Goal: Task Accomplishment & Management: Manage account settings

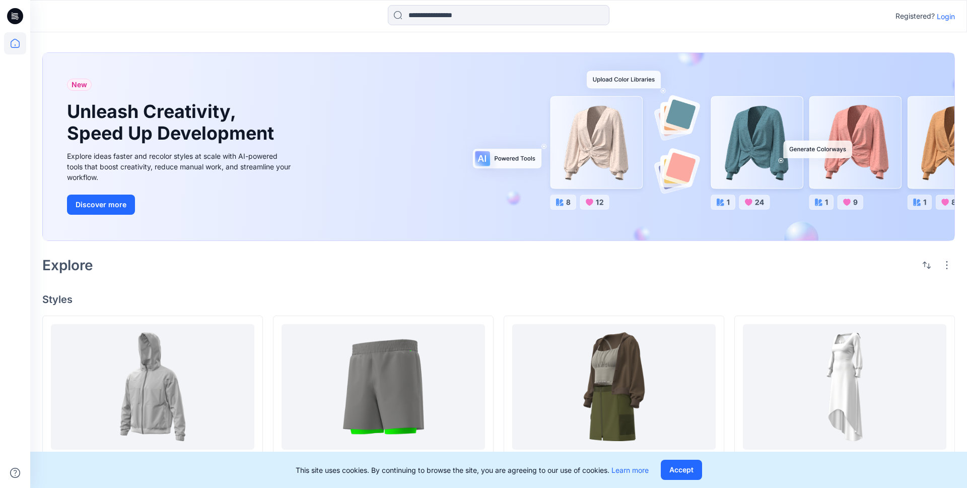
click at [946, 17] on p "Login" at bounding box center [946, 16] width 18 height 11
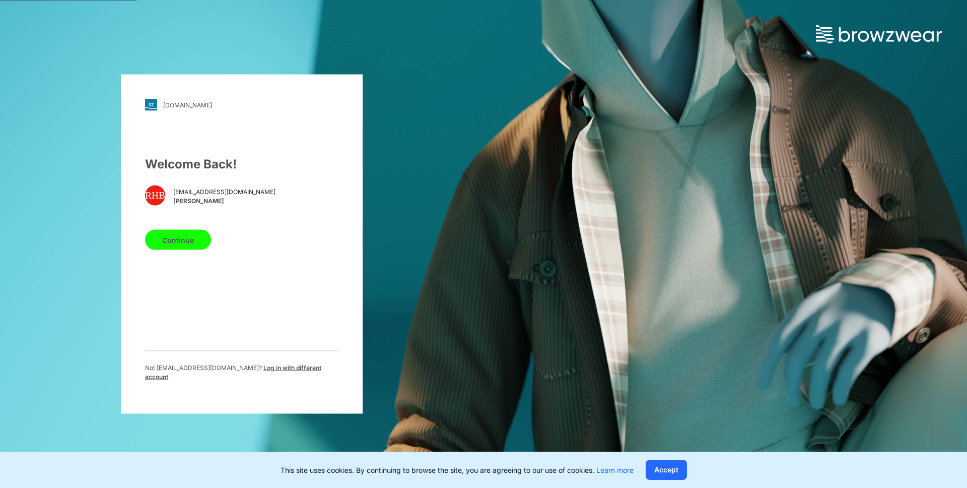
click at [188, 247] on button "Continue" at bounding box center [178, 240] width 66 height 20
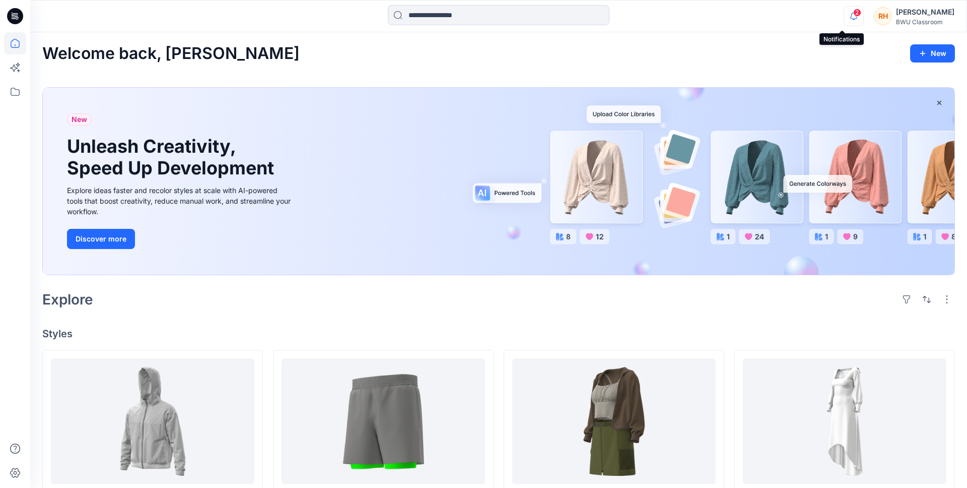
click at [844, 20] on icon "button" at bounding box center [853, 16] width 19 height 20
click at [905, 14] on div "[PERSON_NAME]" at bounding box center [925, 12] width 58 height 12
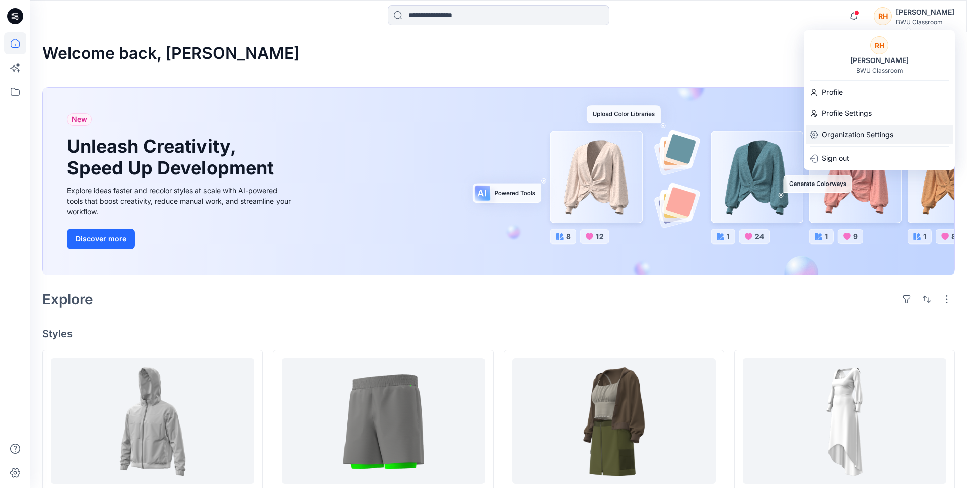
click at [861, 130] on p "Organization Settings" at bounding box center [858, 134] width 72 height 19
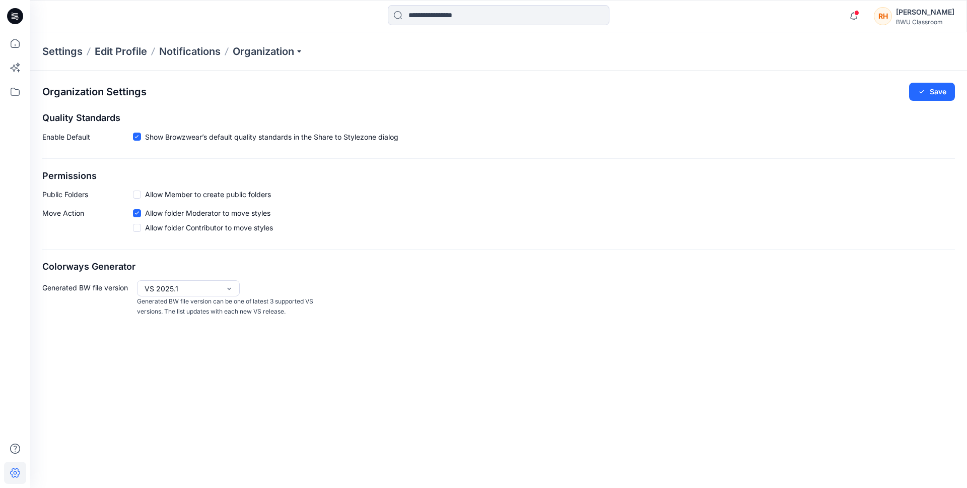
click at [919, 20] on div "BWU Classroom" at bounding box center [925, 22] width 58 height 8
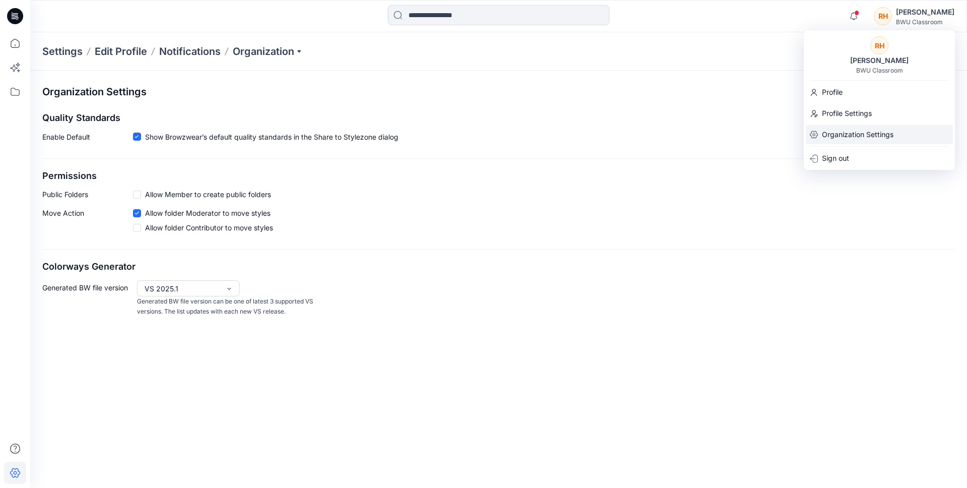
click at [868, 131] on p "Organization Settings" at bounding box center [858, 134] width 72 height 19
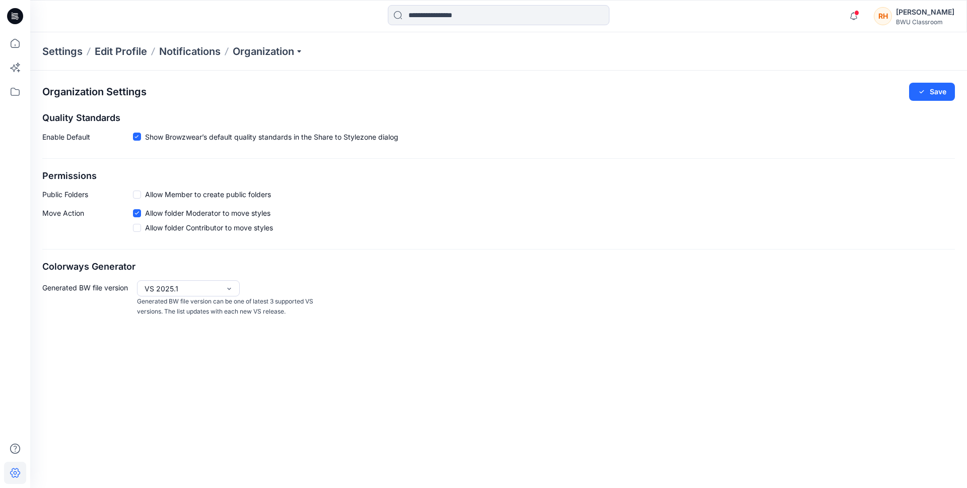
click at [794, 144] on div "Enable Default Show Browzwear’s default quality standards in the Share to Style…" at bounding box center [498, 138] width 913 height 15
click at [897, 20] on div "BWU Classroom" at bounding box center [925, 22] width 58 height 8
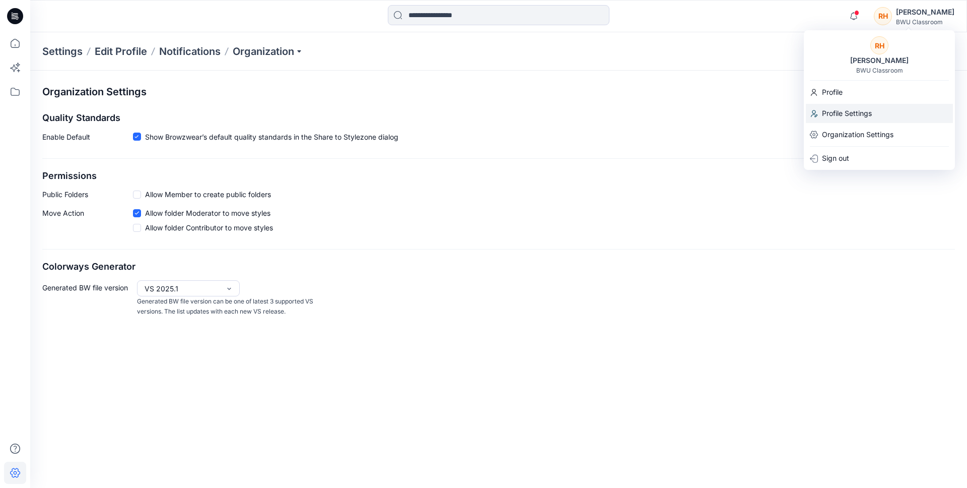
click at [850, 108] on p "Profile Settings" at bounding box center [847, 113] width 50 height 19
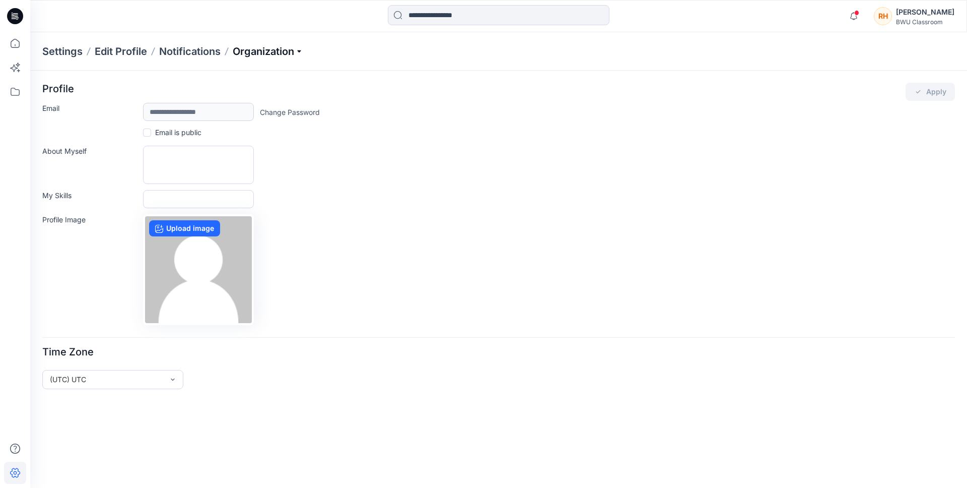
click at [271, 58] on p "Organization" at bounding box center [268, 51] width 71 height 14
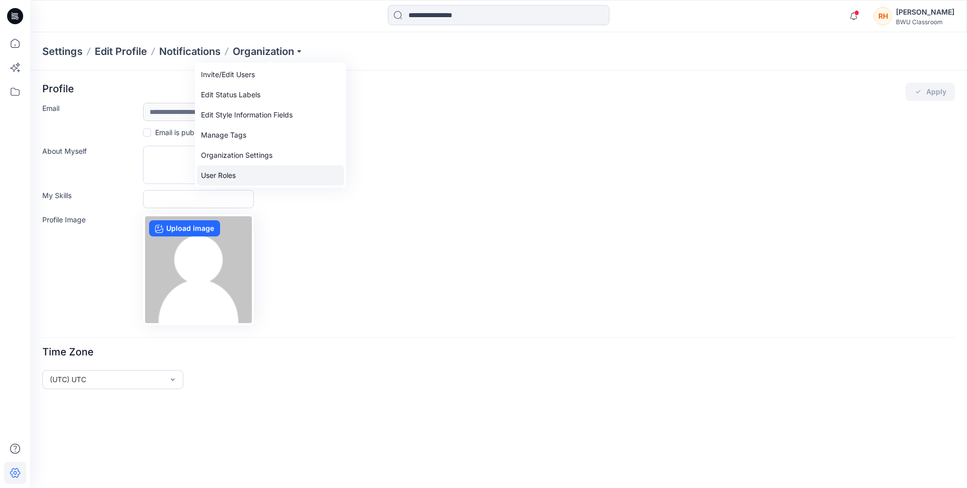
click at [245, 176] on link "User Roles" at bounding box center [270, 175] width 147 height 20
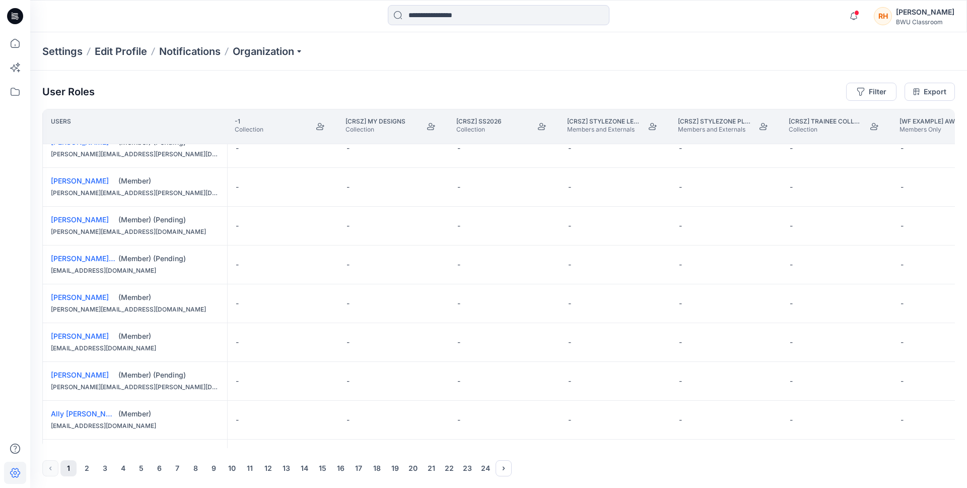
scroll to position [680, 0]
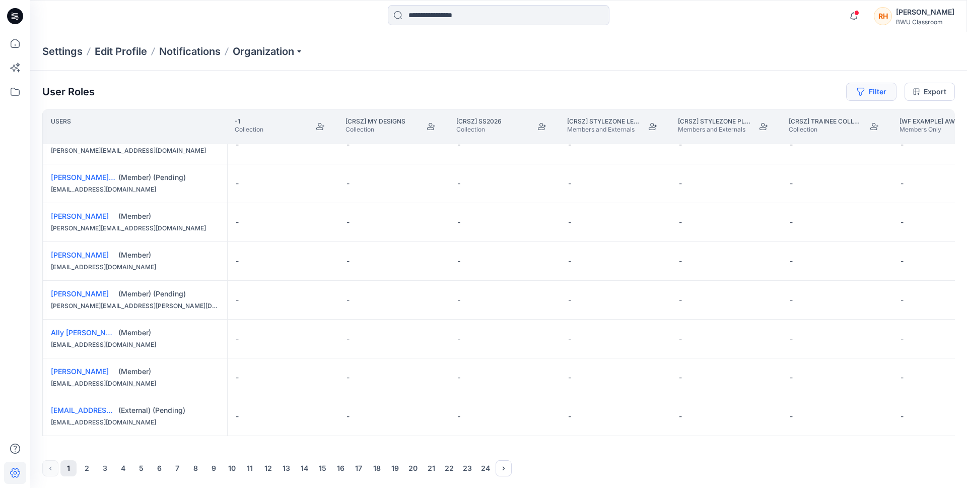
click at [869, 90] on button "Filter" at bounding box center [871, 92] width 50 height 18
click at [739, 117] on div at bounding box center [719, 118] width 104 height 13
click at [827, 122] on div at bounding box center [835, 118] width 104 height 13
type input "*"
click at [752, 90] on div "User Roles Filter Export" at bounding box center [498, 92] width 913 height 18
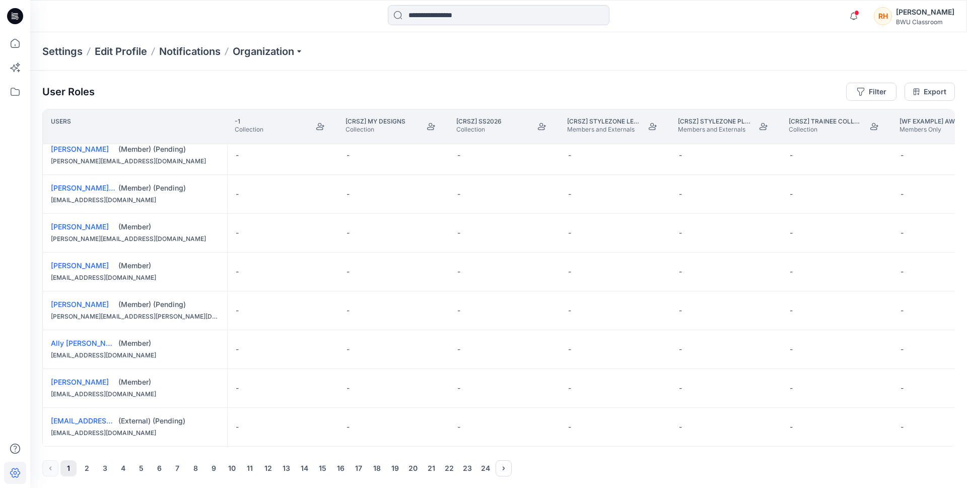
scroll to position [665, 0]
drag, startPoint x: 159, startPoint y: 323, endPoint x: 52, endPoint y: 306, distance: 107.8
click at [52, 306] on div "Allison Bloodworth (Member) (Pending) allison.bloodworth@wwof.com" at bounding box center [135, 313] width 184 height 38
click at [180, 325] on div "Allison Bloodworth (Member) (Pending) allison.bloodworth@wwof.com" at bounding box center [135, 313] width 184 height 38
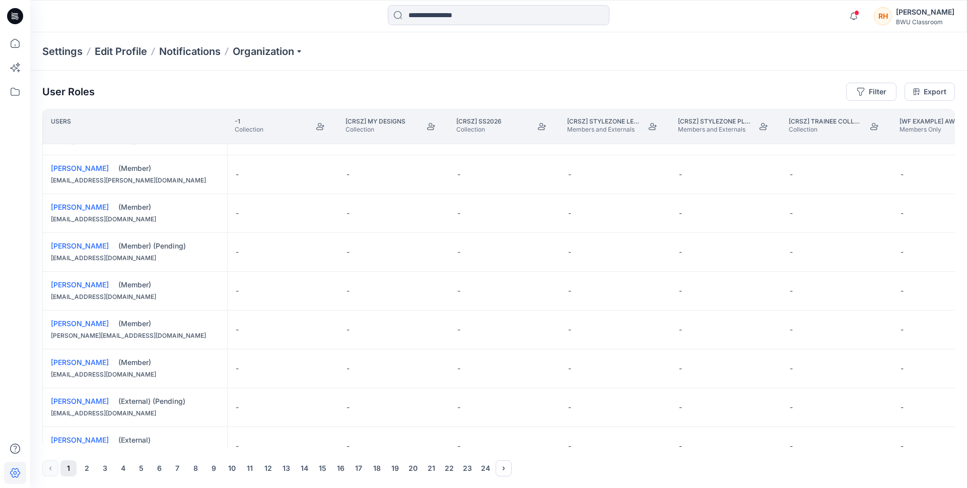
scroll to position [0, 0]
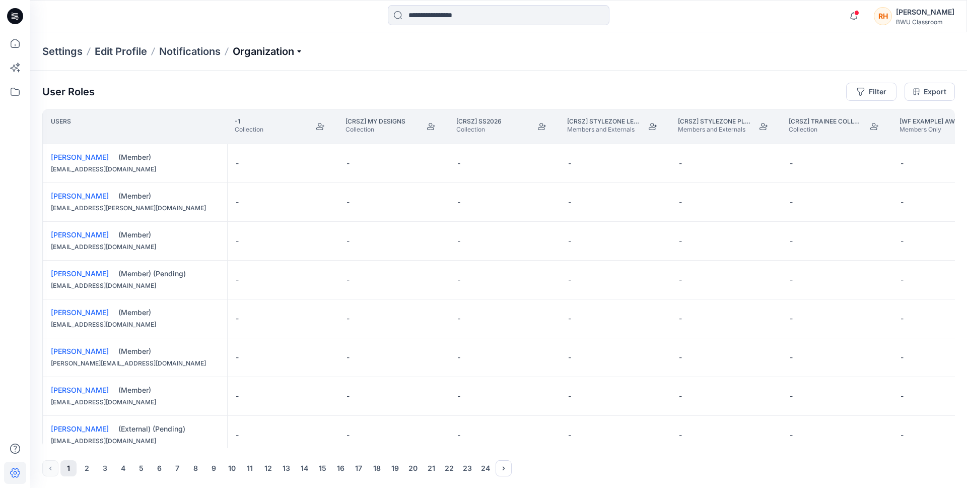
click at [286, 57] on p "Organization" at bounding box center [268, 51] width 71 height 14
click at [421, 77] on div "User Roles Filter Export Users -1 Collection [CRSZ] My Designs Collection [CRSZ…" at bounding box center [498, 280] width 937 height 418
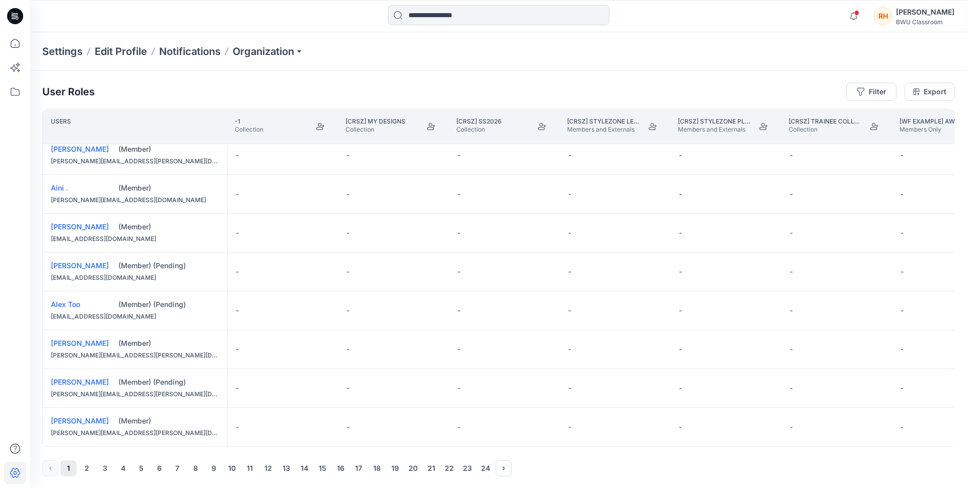
scroll to position [624, 0]
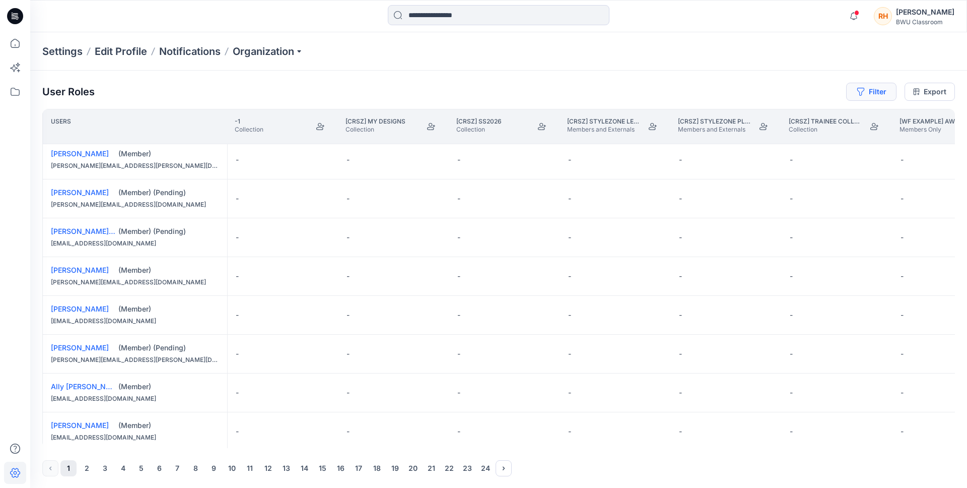
click at [878, 91] on button "Filter" at bounding box center [871, 92] width 50 height 18
click at [813, 115] on div at bounding box center [835, 118] width 104 height 13
type input "*"
type input "***"
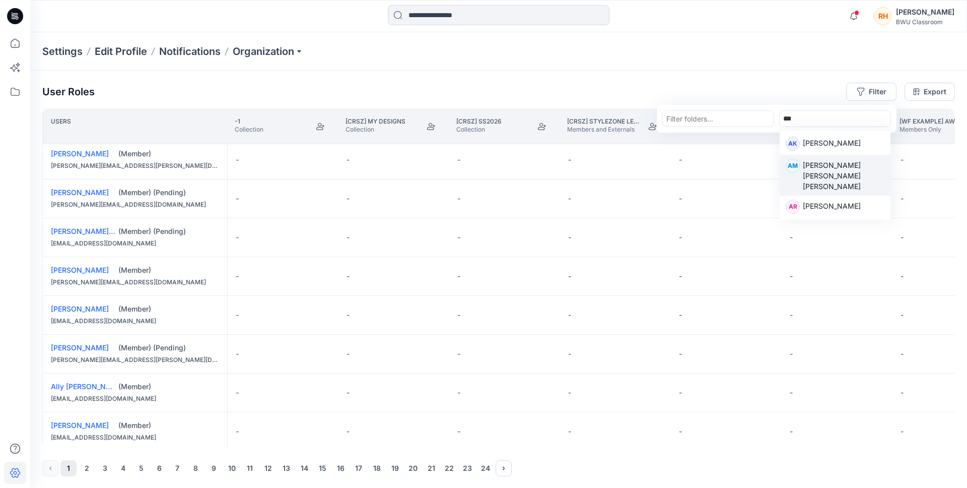
click at [821, 170] on p "Ana Maria Lopez De Dreyer" at bounding box center [844, 176] width 82 height 32
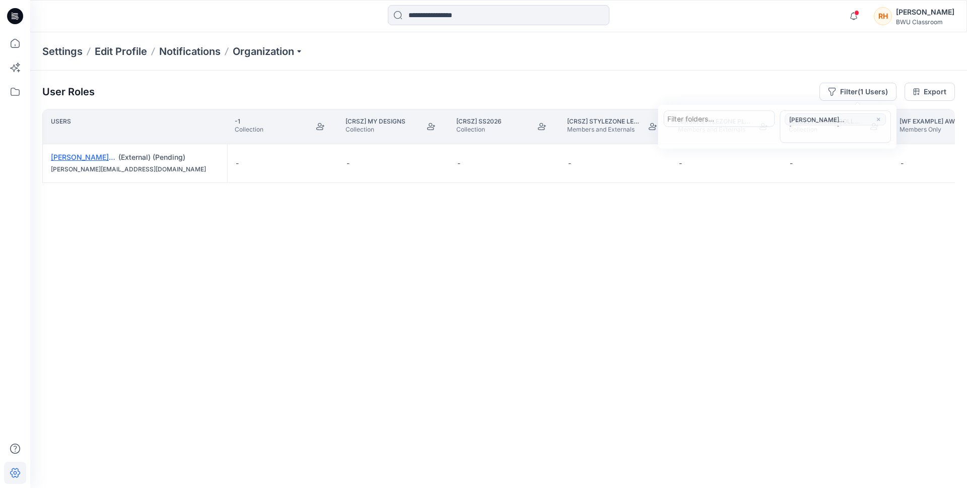
click at [99, 157] on link "Ana Maria Lopez De Dreyer" at bounding box center [140, 157] width 178 height 9
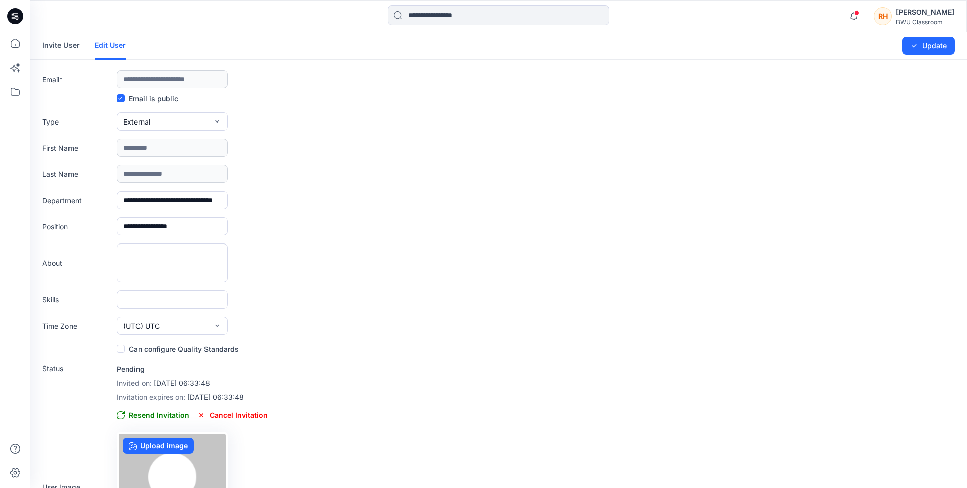
type input "**********"
type input "*********"
type input "**********"
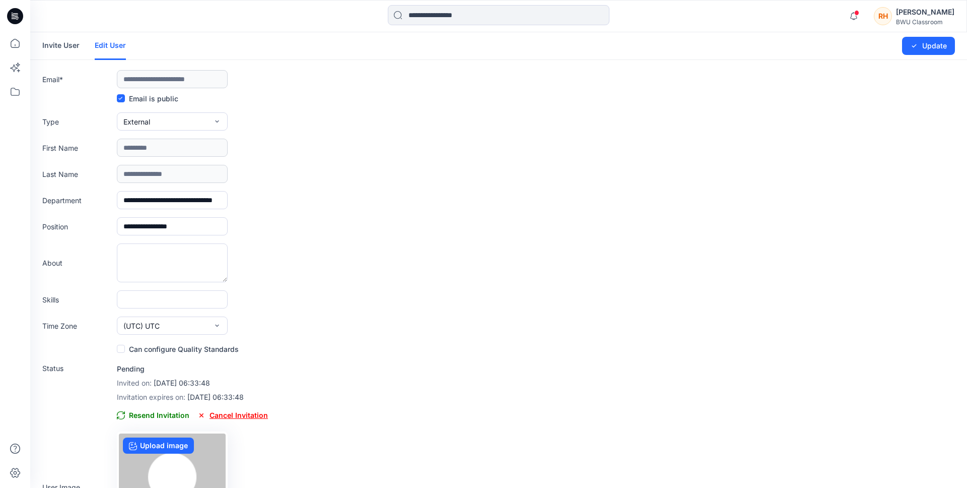
click at [233, 414] on span "Cancel Invitation" at bounding box center [232, 415] width 71 height 12
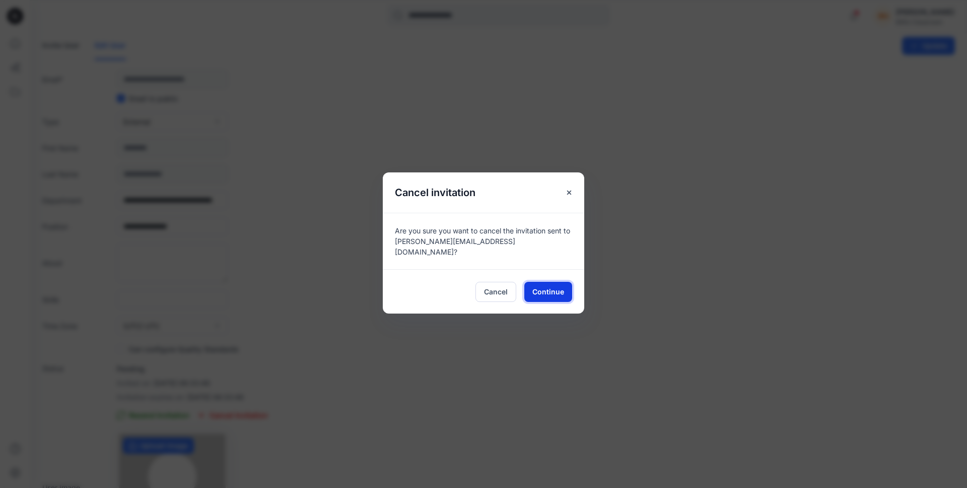
click at [545, 287] on span "Continue" at bounding box center [549, 291] width 32 height 11
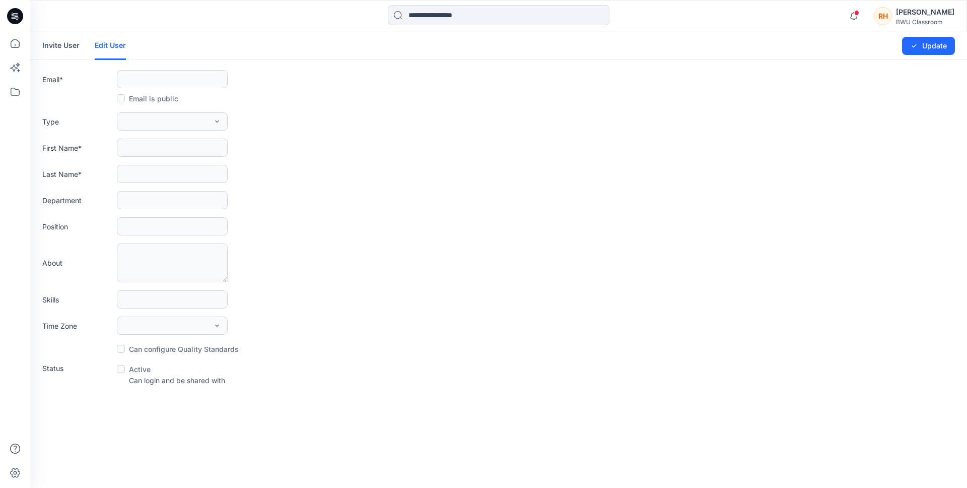
click at [68, 46] on link "Invite User" at bounding box center [60, 45] width 37 height 26
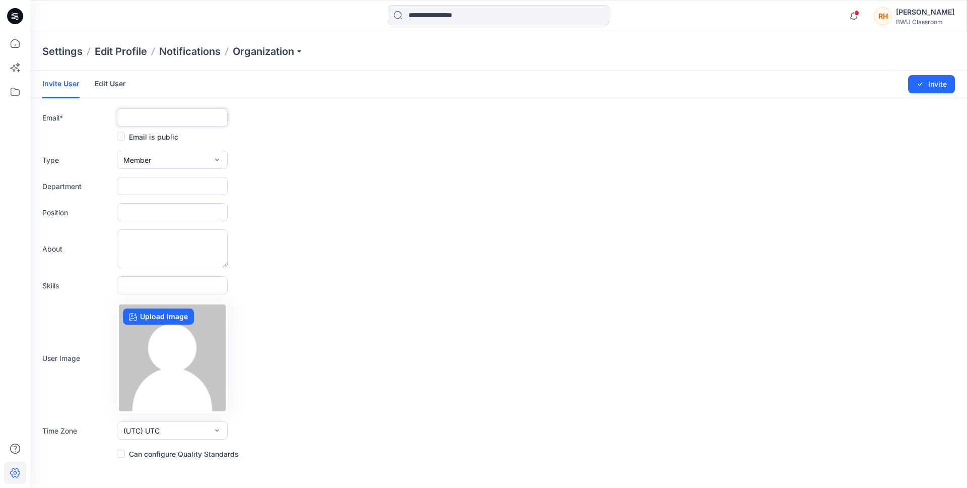
click at [168, 117] on input "text" at bounding box center [172, 117] width 111 height 18
paste input "**********"
type input "**********"
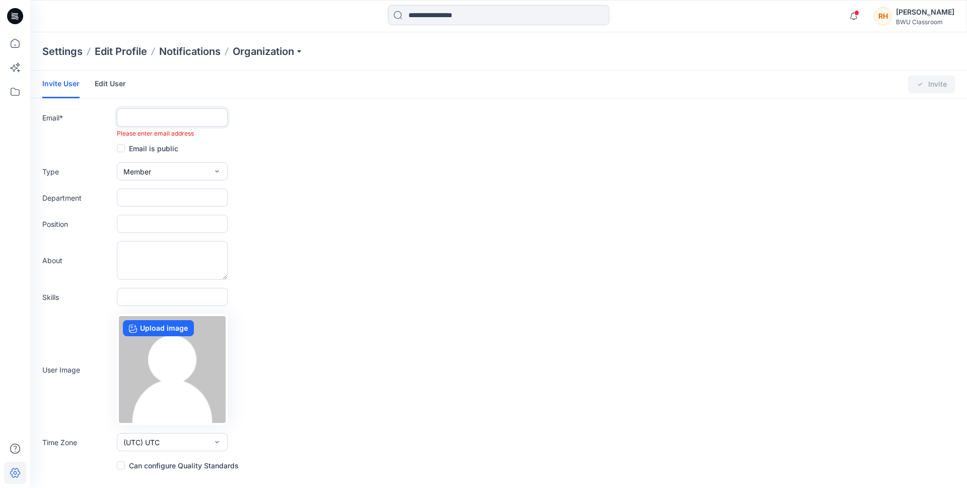
paste input "**********"
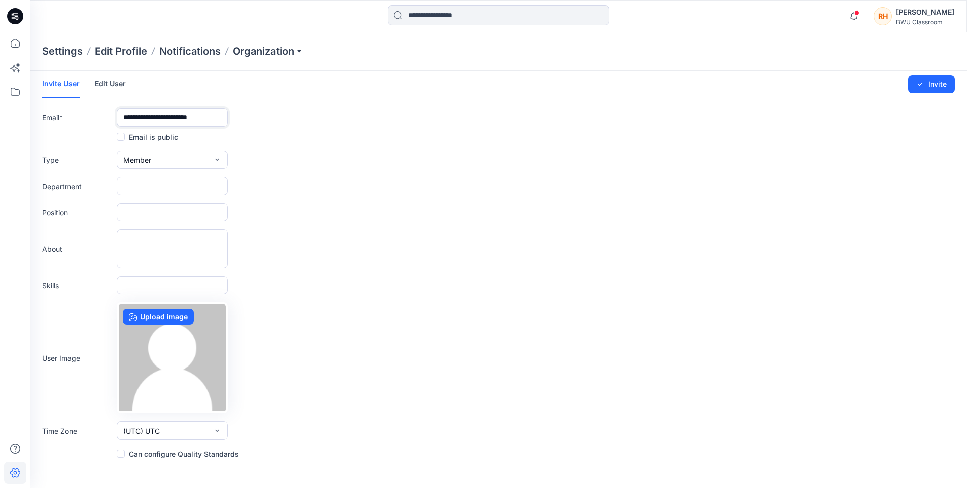
type input "**********"
click at [206, 163] on button "Member" at bounding box center [172, 160] width 111 height 18
click at [182, 184] on button "External" at bounding box center [172, 183] width 107 height 20
click at [172, 189] on input "text" at bounding box center [172, 186] width 111 height 18
type input "**********"
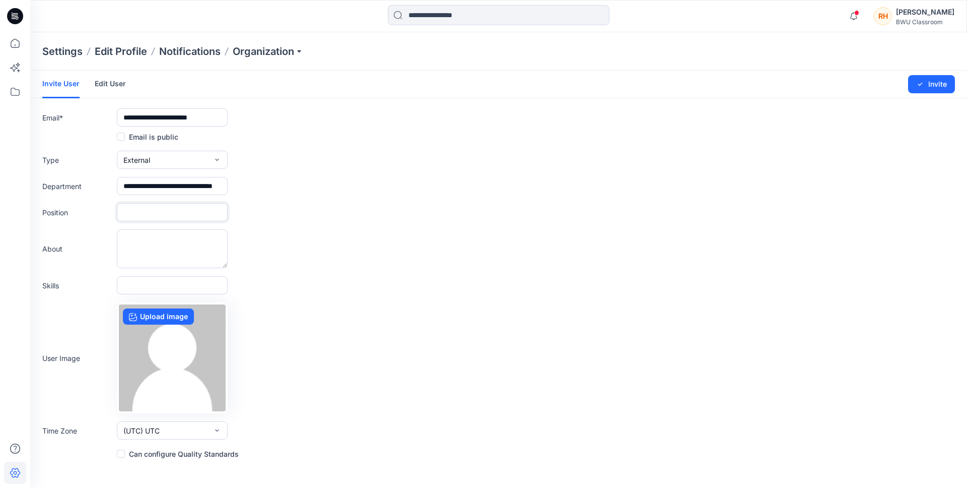
click at [150, 215] on input "text" at bounding box center [172, 212] width 111 height 18
type input "**********"
click at [274, 240] on div "About" at bounding box center [498, 248] width 913 height 39
click at [931, 87] on button "Invite" at bounding box center [931, 84] width 47 height 18
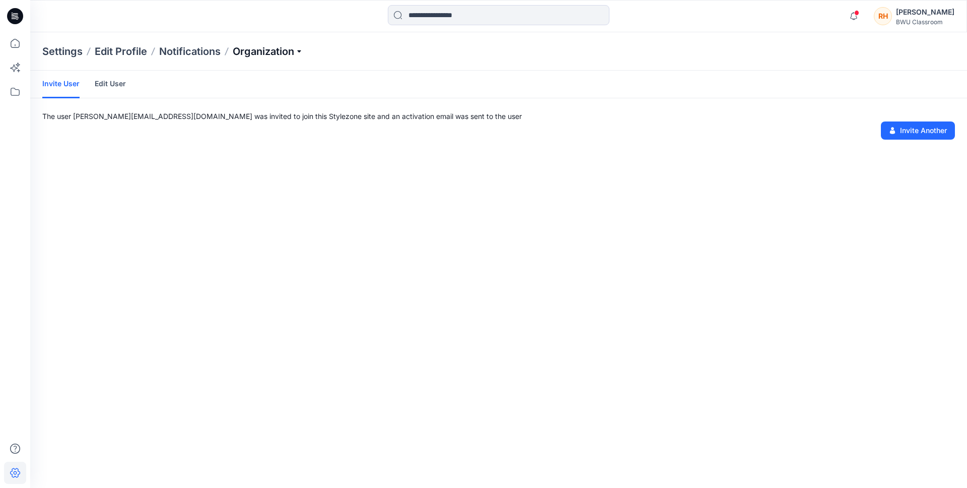
click at [247, 49] on p "Organization" at bounding box center [268, 51] width 71 height 14
click at [248, 93] on link "Edit Status Labels" at bounding box center [270, 95] width 147 height 20
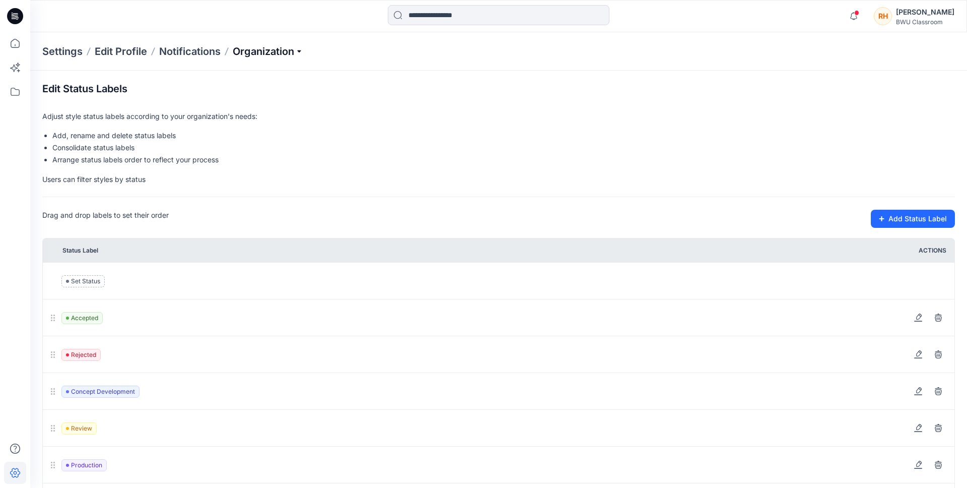
click at [291, 53] on p "Organization" at bounding box center [268, 51] width 71 height 14
click at [272, 156] on link "Organization Settings" at bounding box center [270, 155] width 147 height 20
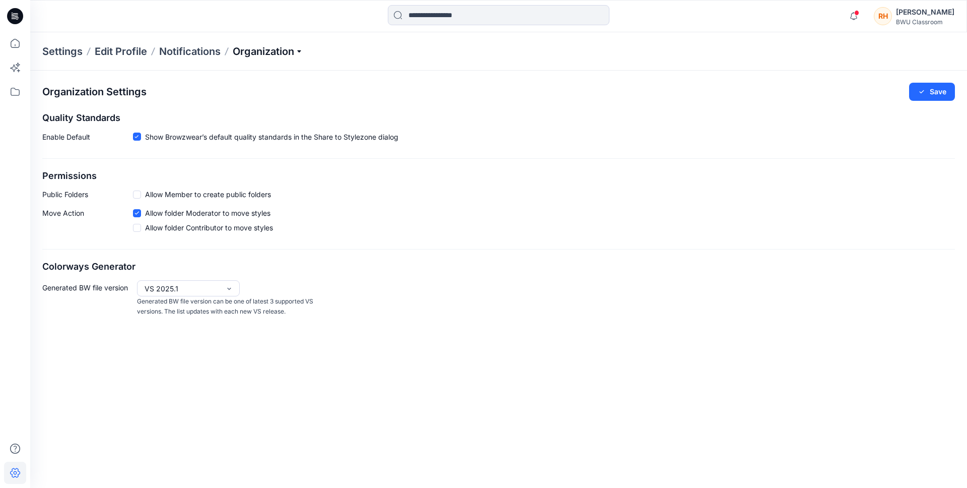
click at [292, 56] on p "Organization" at bounding box center [268, 51] width 71 height 14
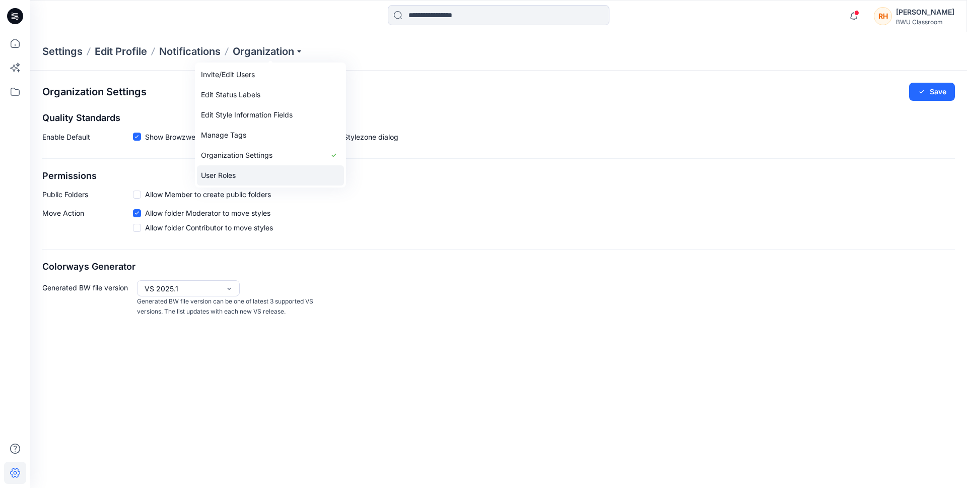
click at [283, 178] on link "User Roles" at bounding box center [270, 175] width 147 height 20
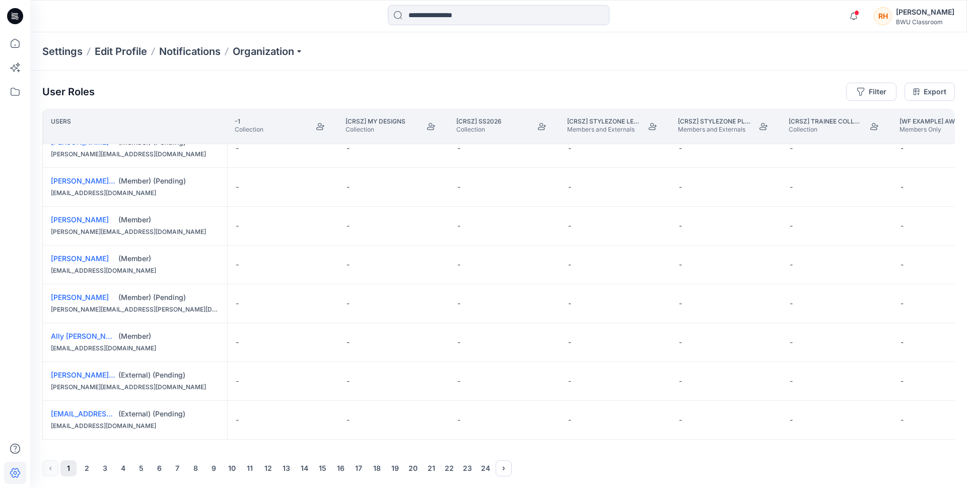
scroll to position [680, 0]
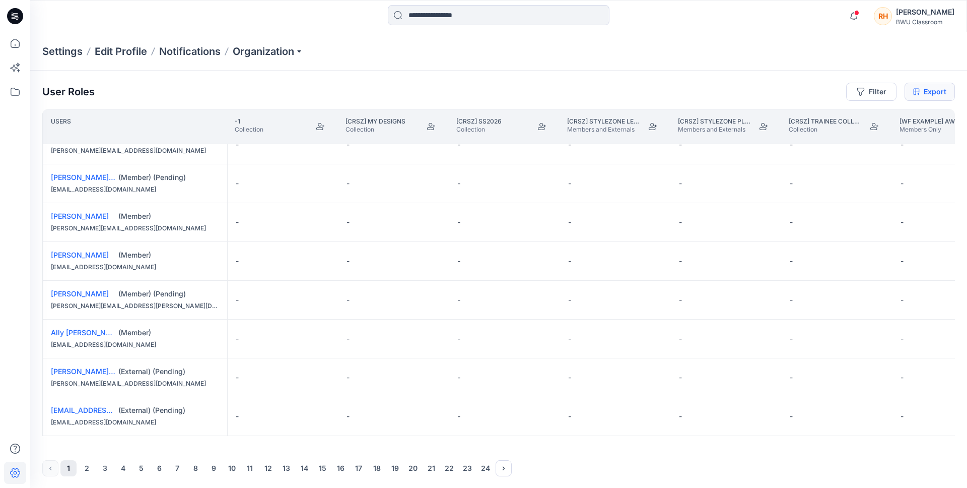
click at [925, 90] on link "Export" at bounding box center [930, 92] width 50 height 18
click at [56, 50] on p "Settings" at bounding box center [62, 51] width 40 height 14
click at [15, 50] on icon at bounding box center [15, 43] width 22 height 22
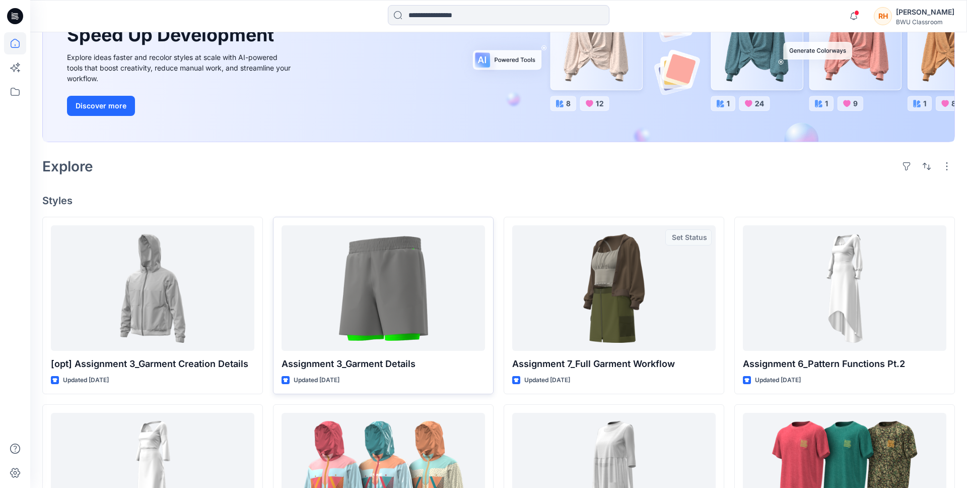
scroll to position [238, 0]
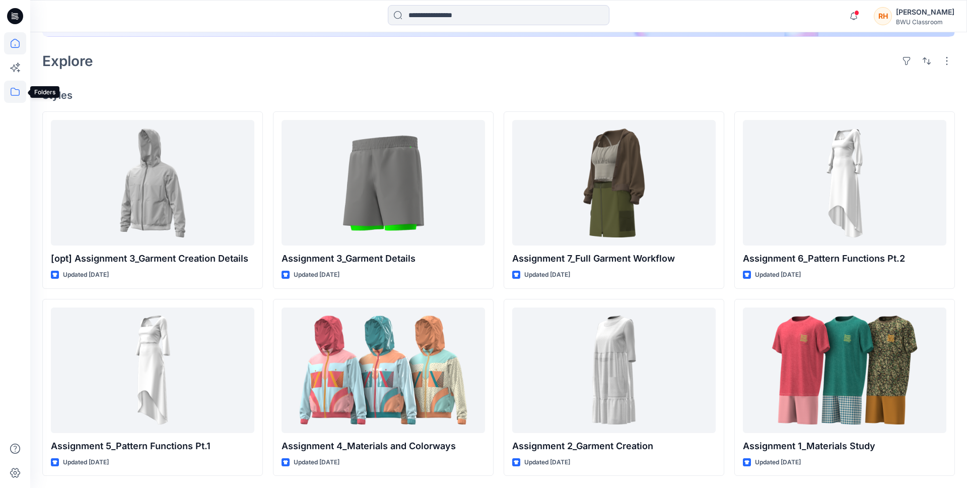
click at [13, 89] on icon at bounding box center [15, 92] width 22 height 22
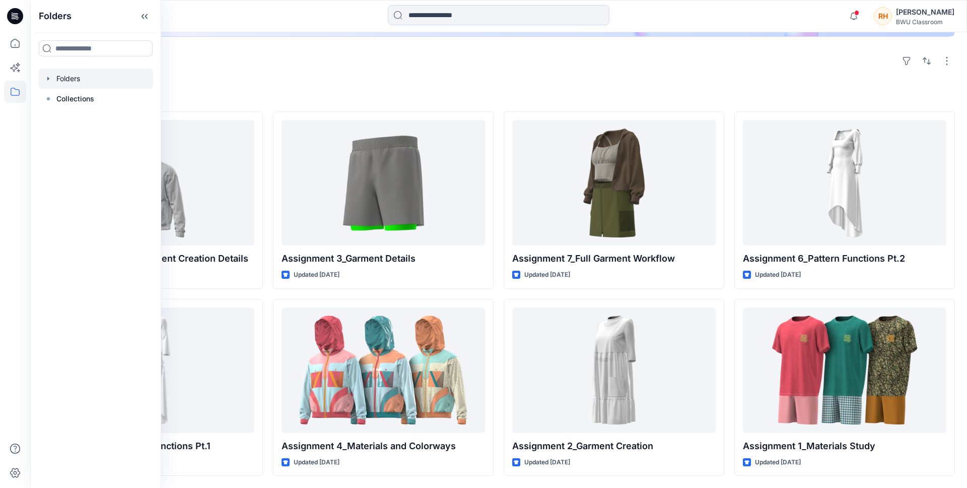
click at [50, 77] on icon "button" at bounding box center [48, 79] width 8 height 8
click at [84, 99] on p "DPC Expert" at bounding box center [86, 99] width 38 height 12
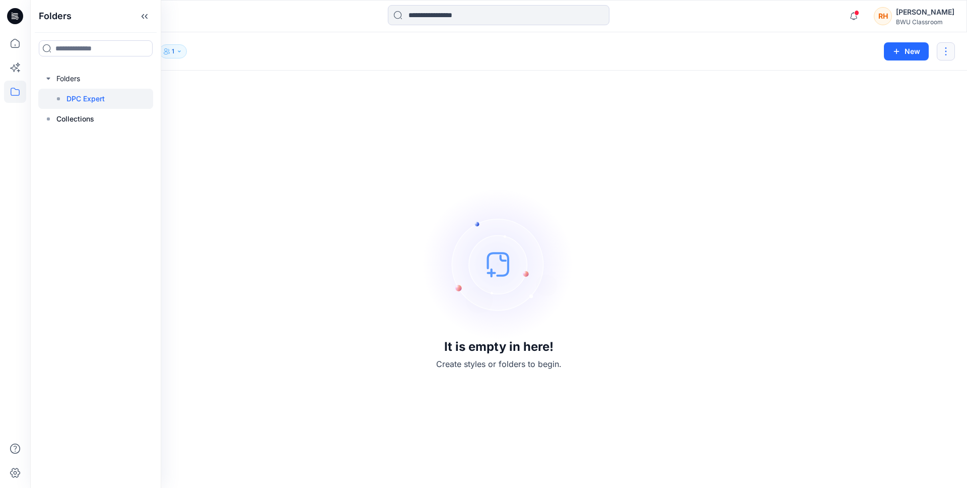
click at [952, 47] on button "button" at bounding box center [946, 51] width 18 height 18
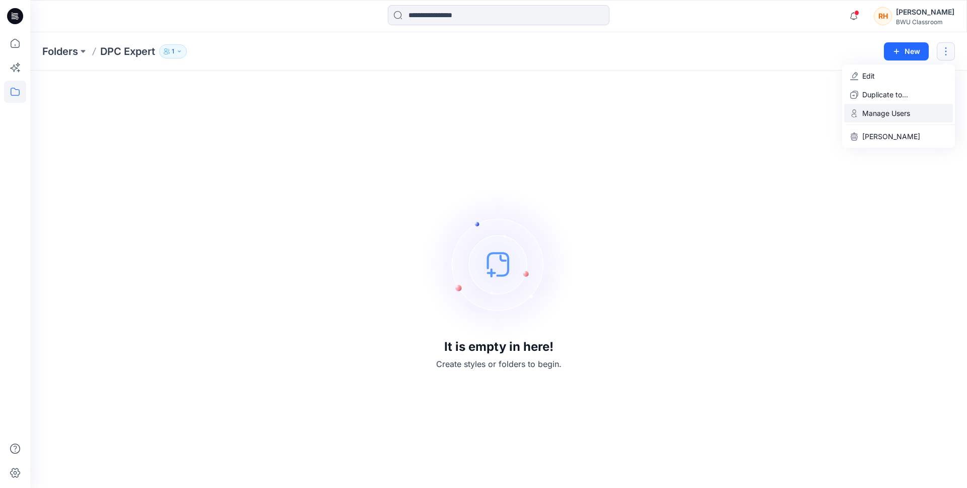
click at [892, 109] on p "Manage Users" at bounding box center [886, 113] width 48 height 11
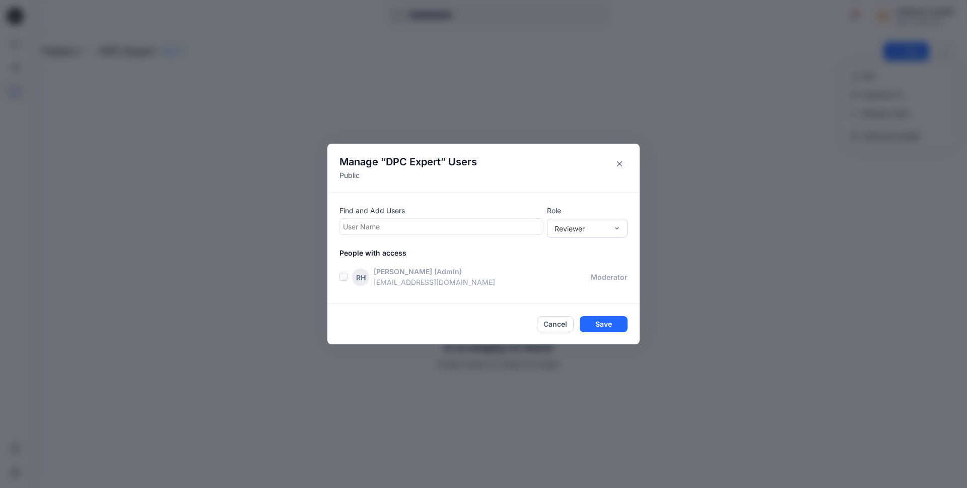
click at [374, 229] on div at bounding box center [441, 226] width 196 height 13
click at [379, 223] on div at bounding box center [441, 226] width 196 height 13
click at [587, 229] on div "Reviewer" at bounding box center [581, 228] width 53 height 11
click at [586, 268] on div "Contributor" at bounding box center [587, 265] width 77 height 18
click at [401, 227] on div at bounding box center [441, 226] width 196 height 13
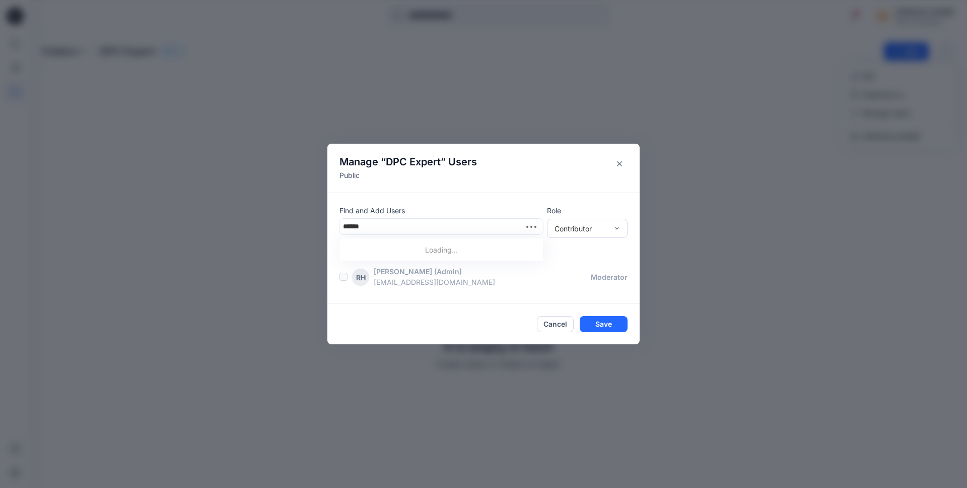
type input "******"
drag, startPoint x: 379, startPoint y: 228, endPoint x: 334, endPoint y: 224, distance: 45.0
click at [334, 224] on div "Find and Add Users User Name Role Contributor People with access RH Rian Herzia…" at bounding box center [483, 247] width 312 height 111
click at [380, 225] on div at bounding box center [441, 226] width 196 height 13
paste input "**********"
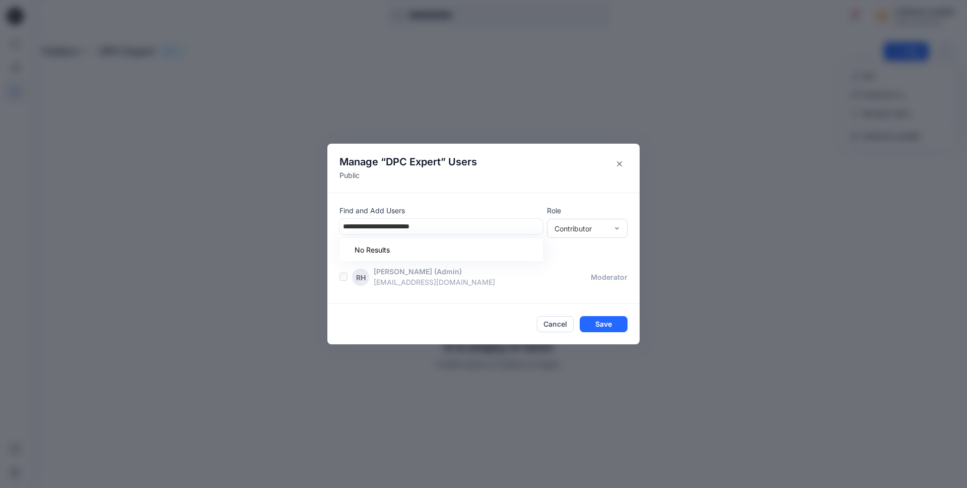
type input "**********"
click at [489, 207] on p "Find and Add Users" at bounding box center [442, 210] width 204 height 11
click at [621, 167] on button "Close" at bounding box center [620, 164] width 16 height 16
